Goal: Task Accomplishment & Management: Use online tool/utility

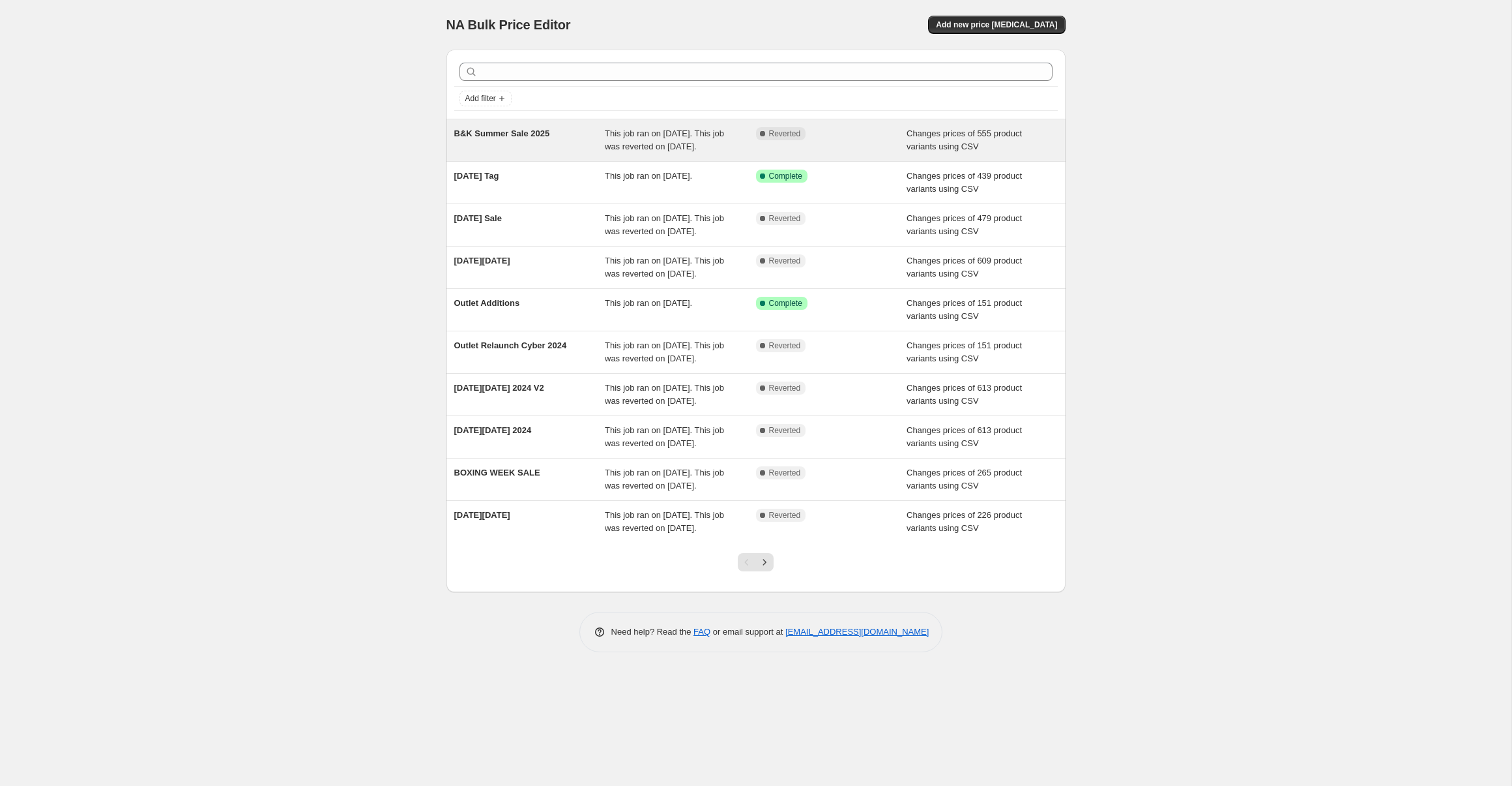
click at [684, 149] on span "This job ran on [DATE]. This job was reverted on [DATE]." at bounding box center [665, 140] width 120 height 23
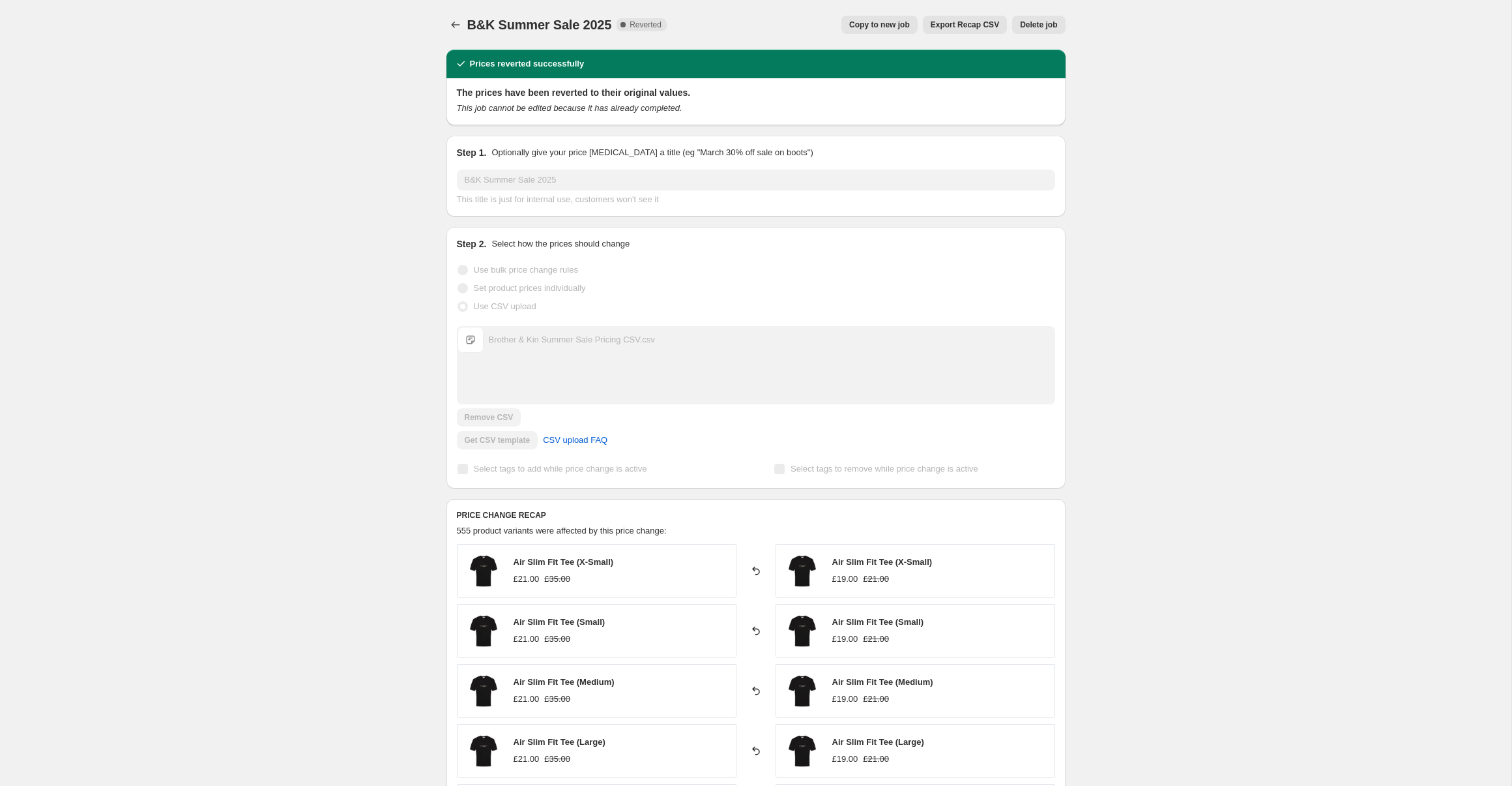
click at [957, 25] on span "Export Recap CSV" at bounding box center [965, 25] width 68 height 10
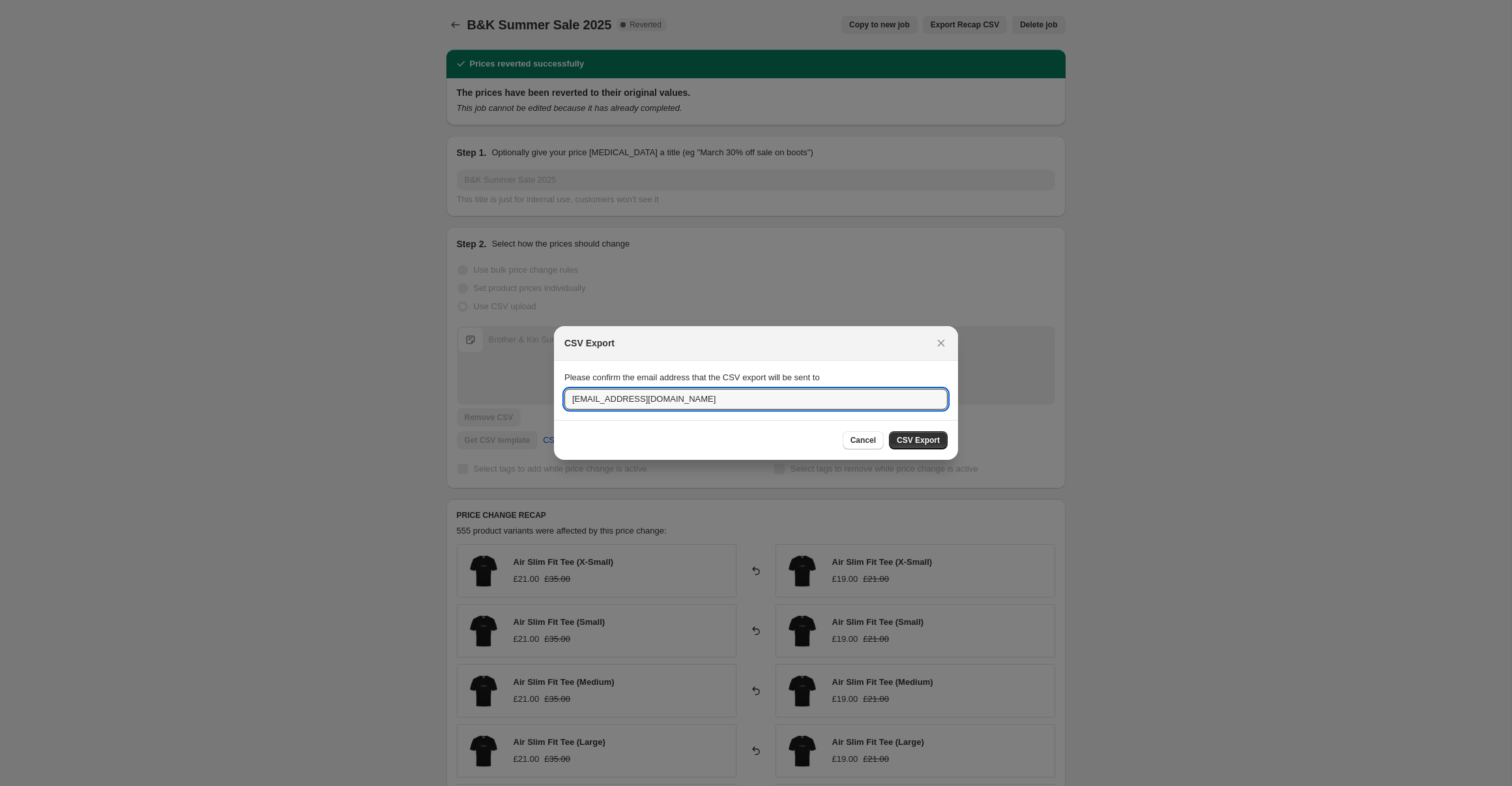
drag, startPoint x: 726, startPoint y: 403, endPoint x: 499, endPoint y: 375, distance: 228.7
type input "[EMAIL_ADDRESS][DOMAIN_NAME]"
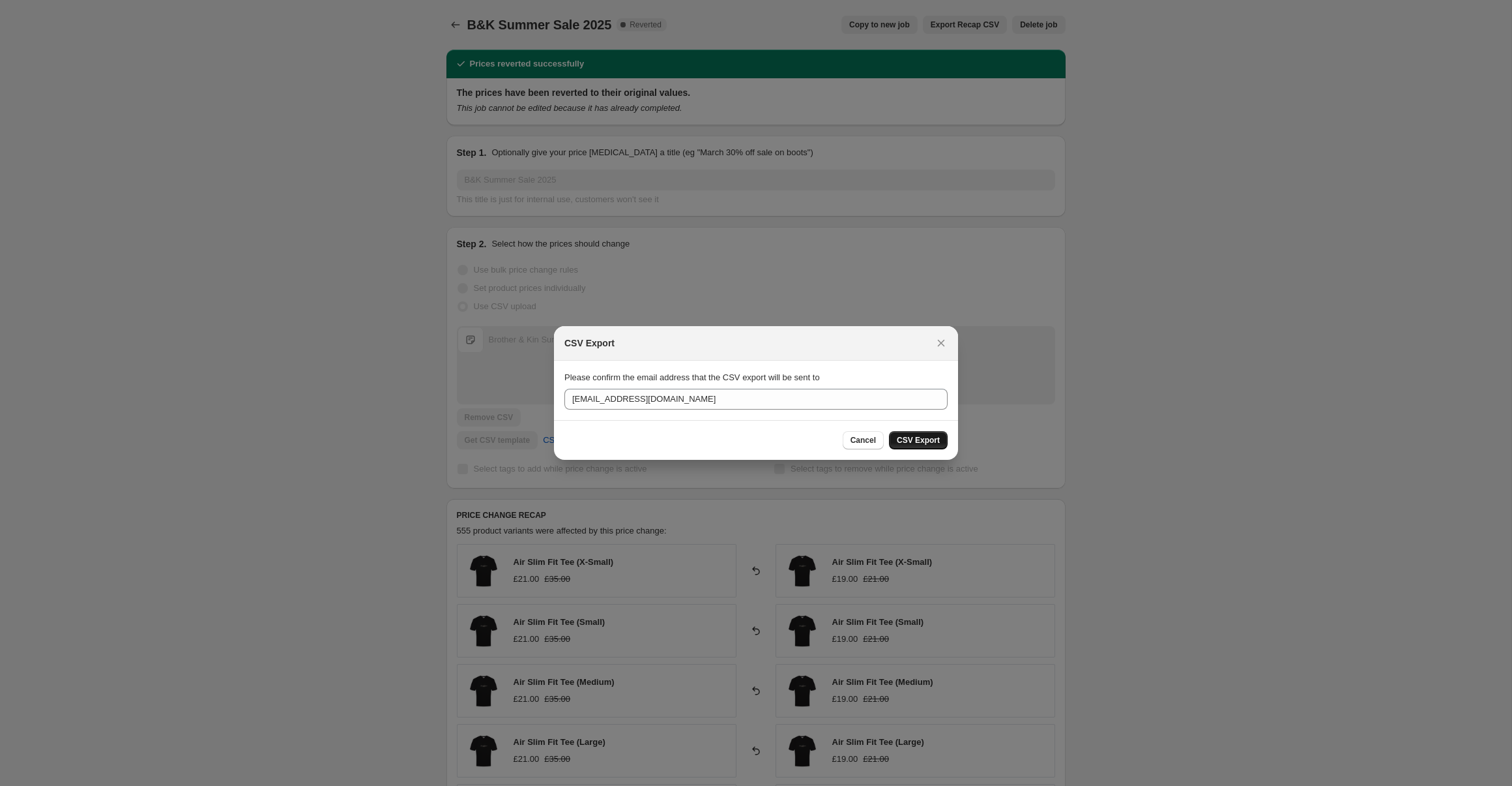
click at [940, 440] on button "CSV Export" at bounding box center [918, 440] width 59 height 19
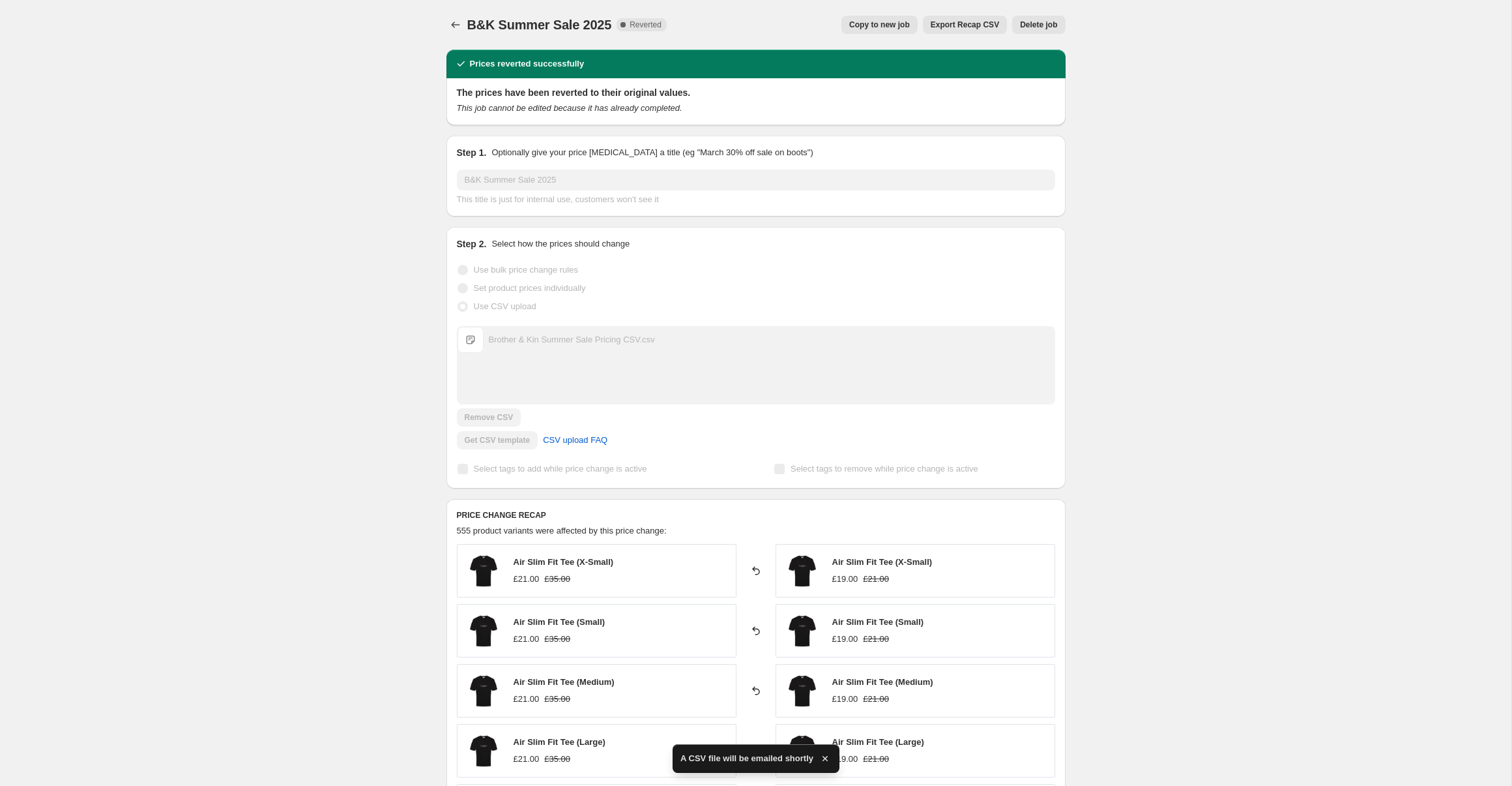
click at [748, 435] on div "Get CSV template CSV upload FAQ" at bounding box center [756, 440] width 599 height 19
click at [212, 137] on div "B&K Summer Sale 2025. This page is ready B&K Summer Sale 2025 Complete Reverted…" at bounding box center [756, 636] width 1512 height 1273
